Goal: Check status: Check status

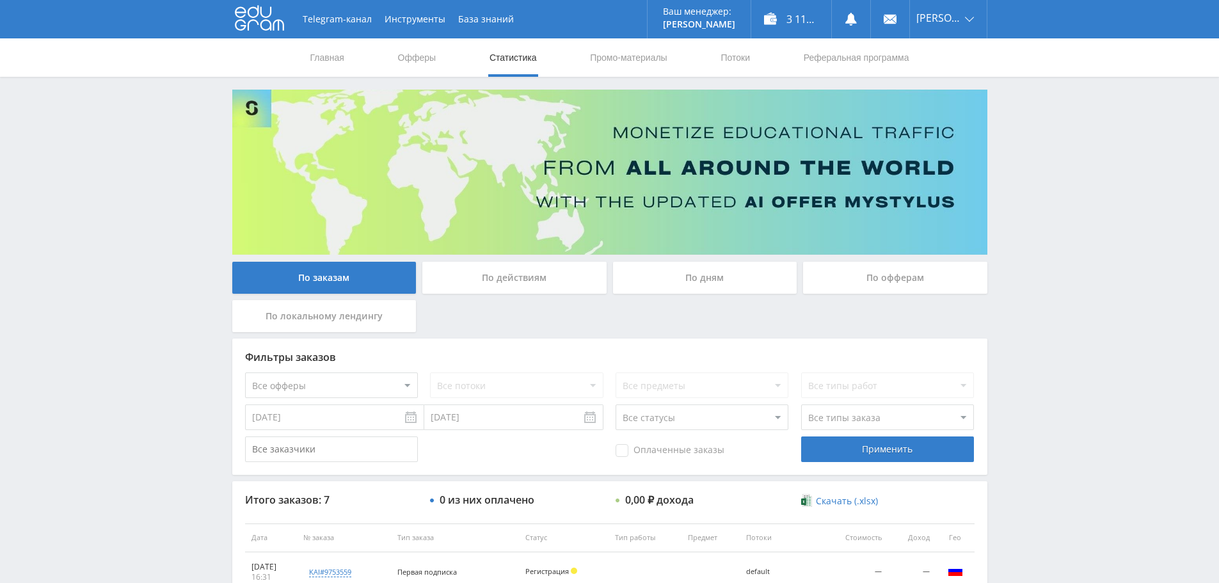
click at [1182, 160] on div "Telegram-канал Инструменты База знаний Ваш менеджер: [PERSON_NAME] [PERSON_NAME…" at bounding box center [609, 464] width 1219 height 928
click at [812, 22] on div "3 117,25 ₽" at bounding box center [792, 19] width 80 height 38
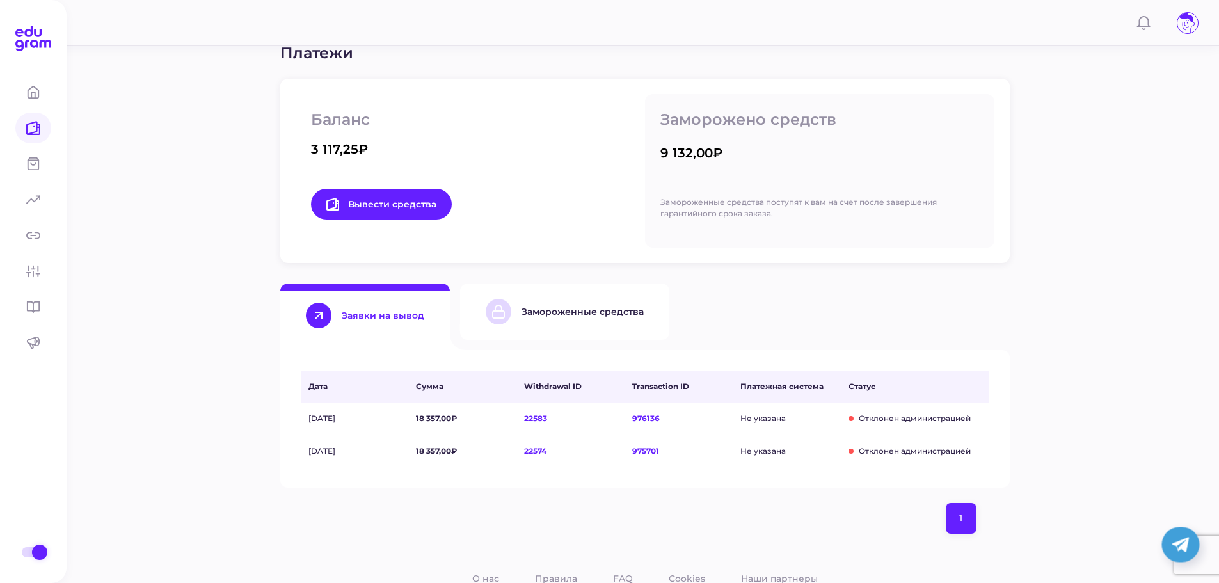
scroll to position [192, 0]
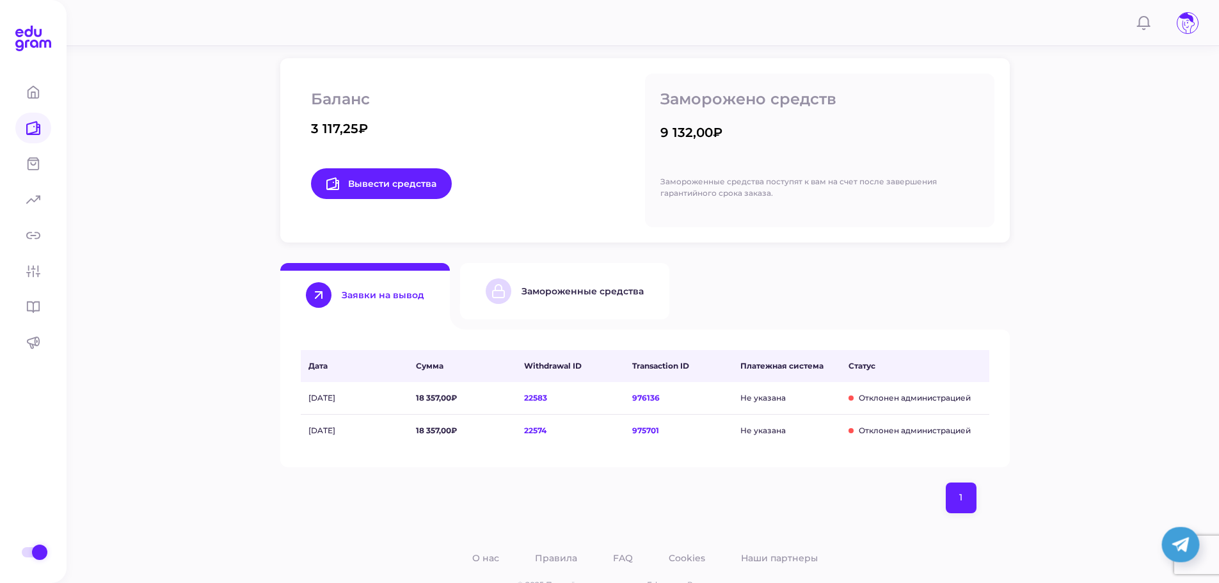
click at [575, 295] on div "Замороженные средства" at bounding box center [583, 291] width 122 height 12
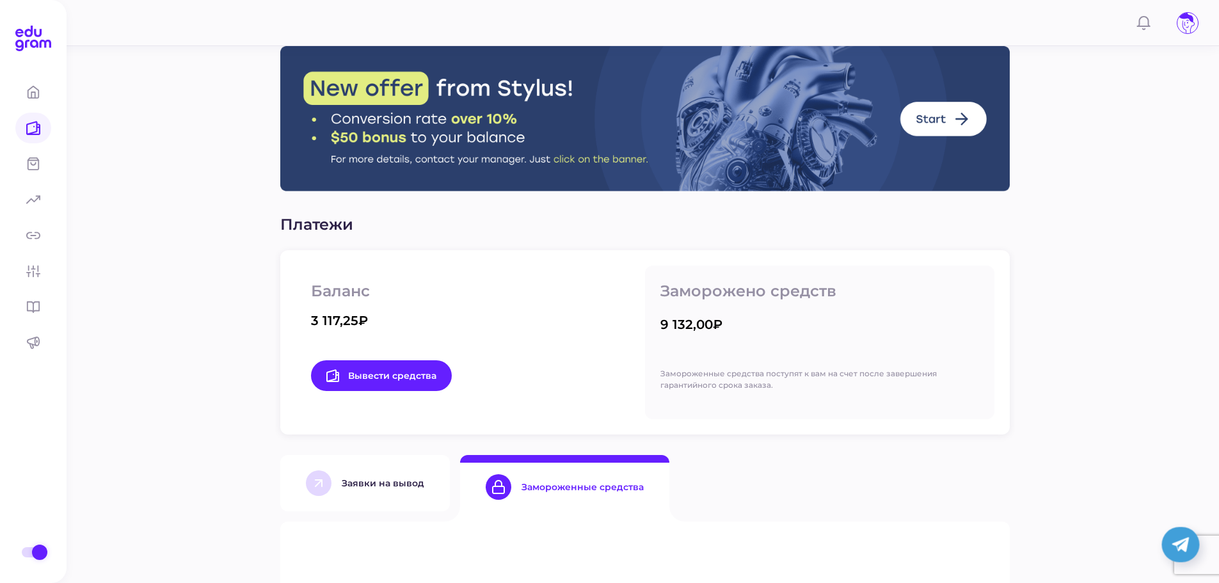
scroll to position [192, 0]
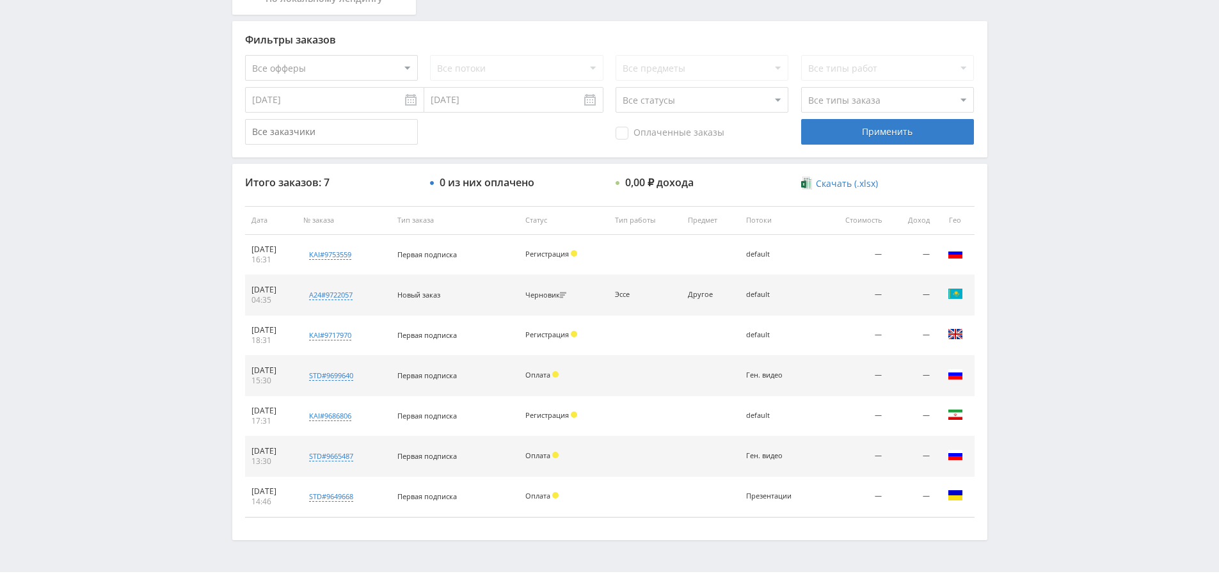
scroll to position [320, 0]
